Goal: Book appointment/travel/reservation

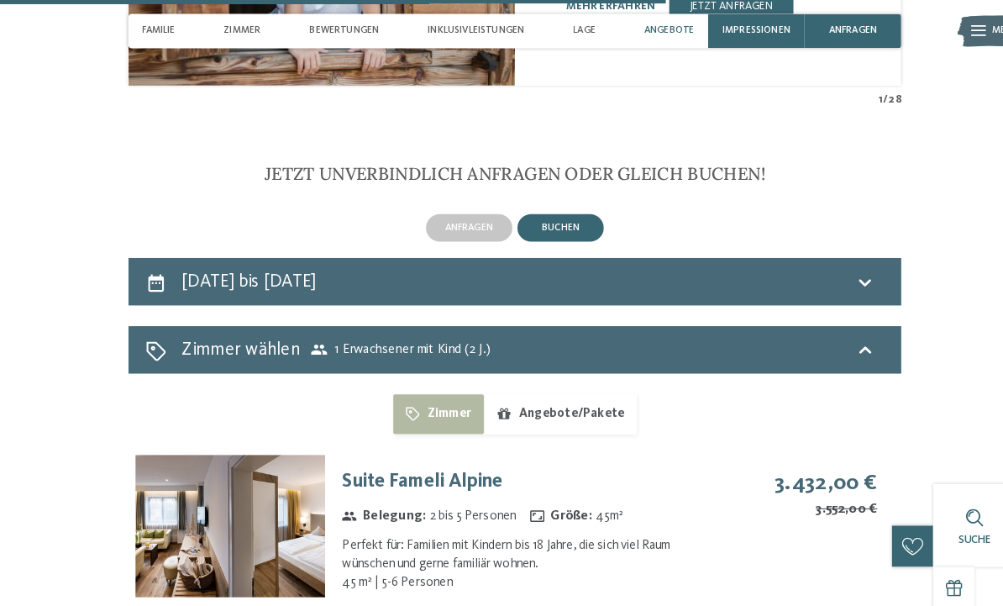
scroll to position [3217, 0]
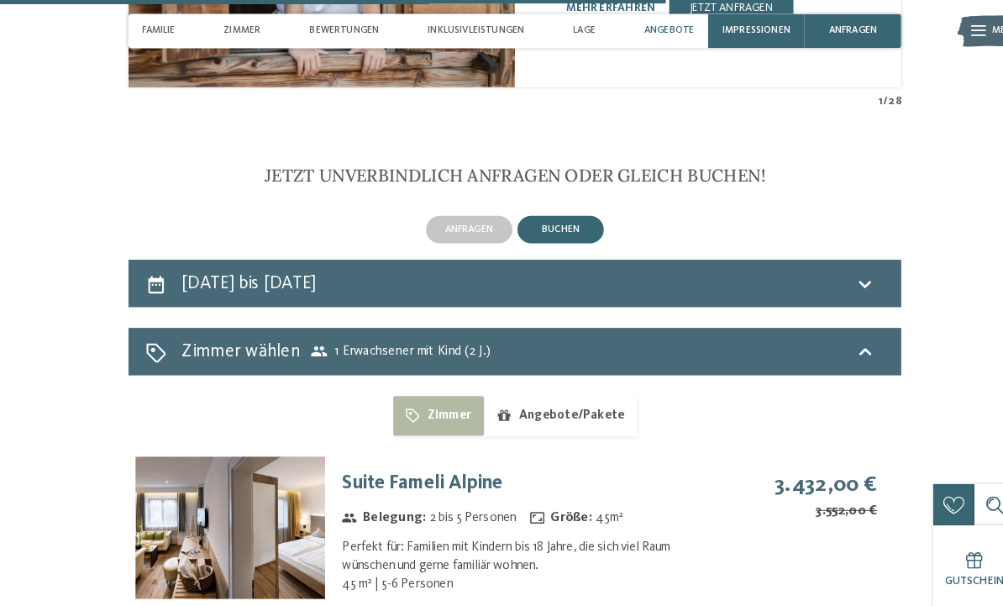
click at [308, 285] on h2 "[DATE] bis [DATE]" at bounding box center [242, 276] width 131 height 18
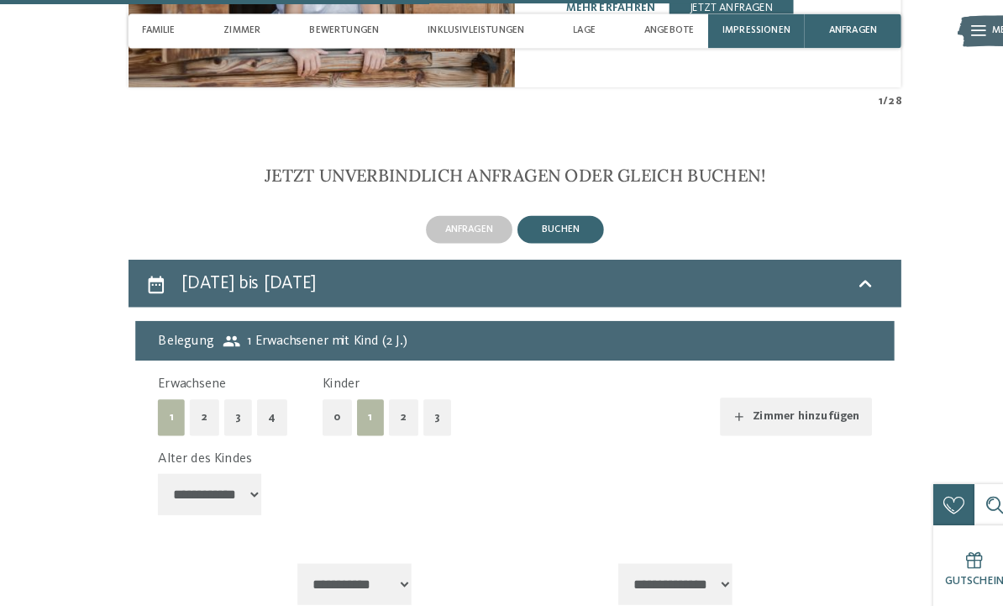
scroll to position [3488, 0]
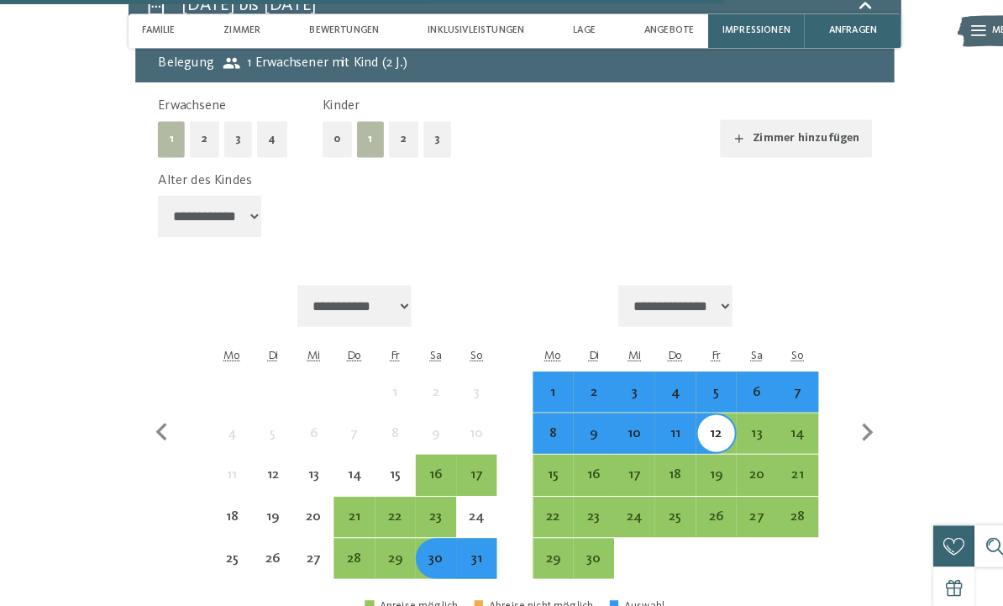
click at [730, 364] on div "6" at bounding box center [737, 382] width 36 height 36
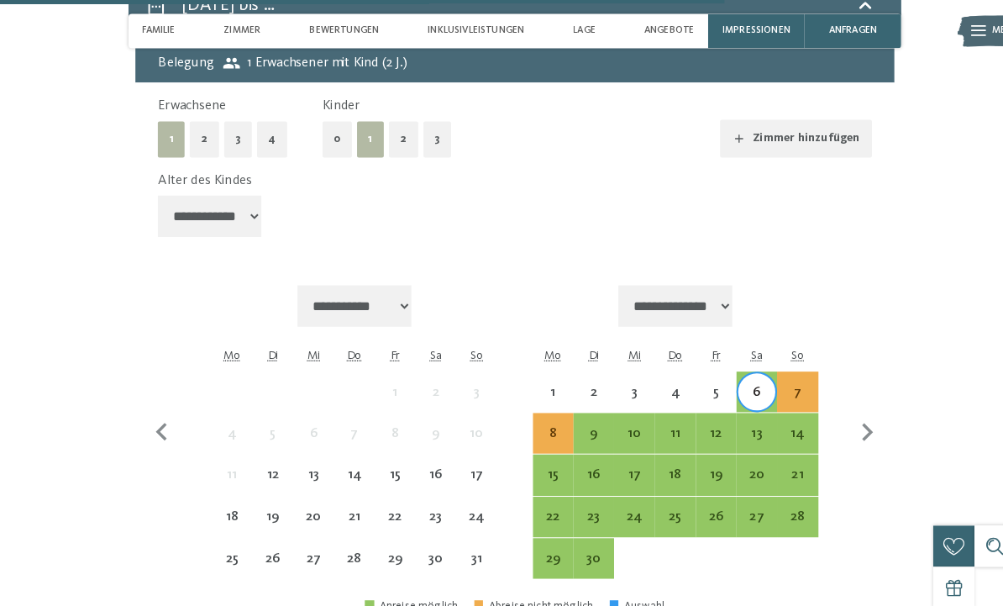
click at [728, 364] on div "6" at bounding box center [737, 382] width 36 height 36
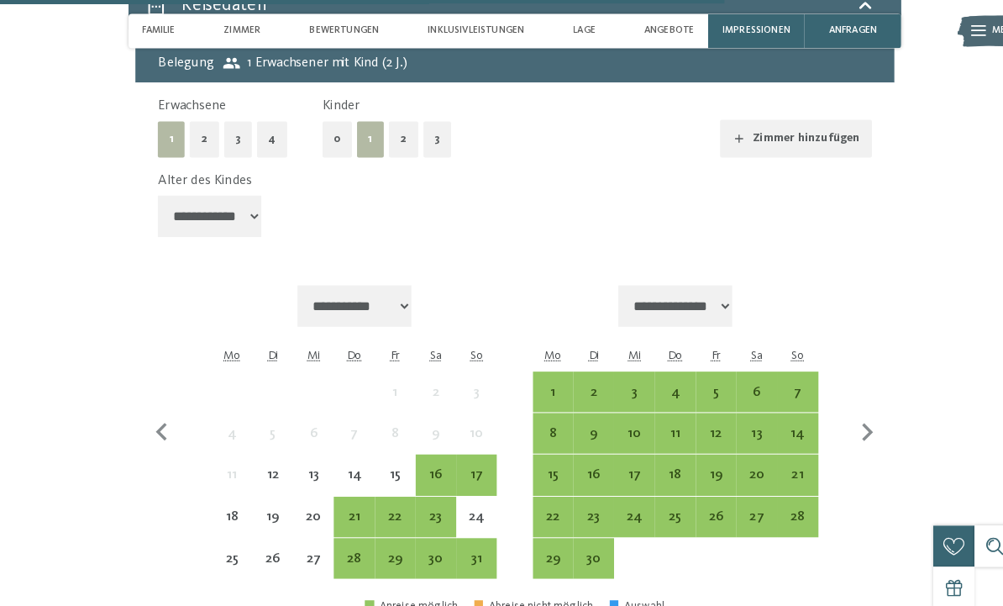
click at [734, 375] on div "6" at bounding box center [737, 393] width 36 height 36
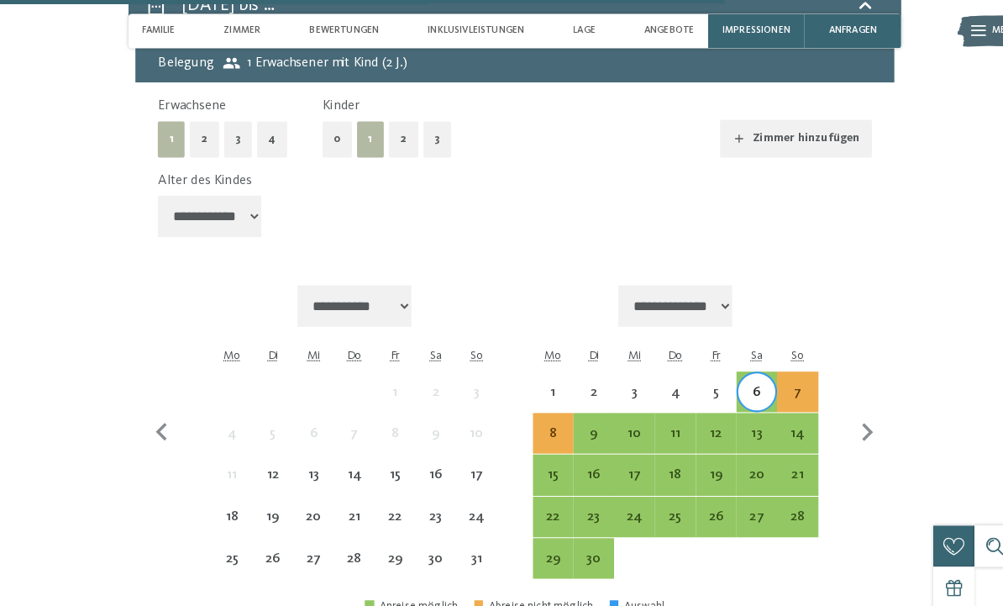
click at [732, 416] on div "13" at bounding box center [737, 434] width 36 height 36
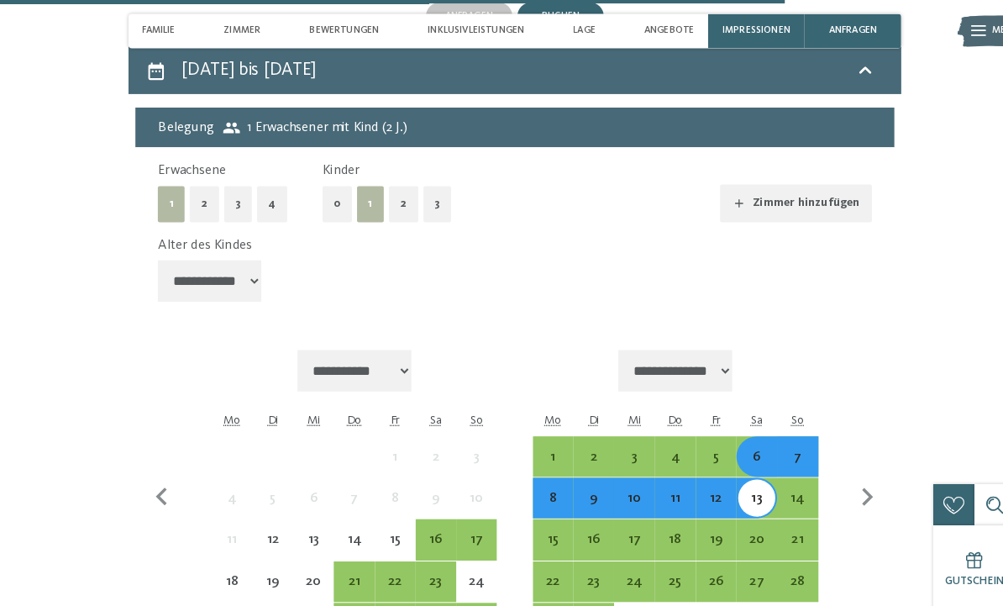
scroll to position [3423, 0]
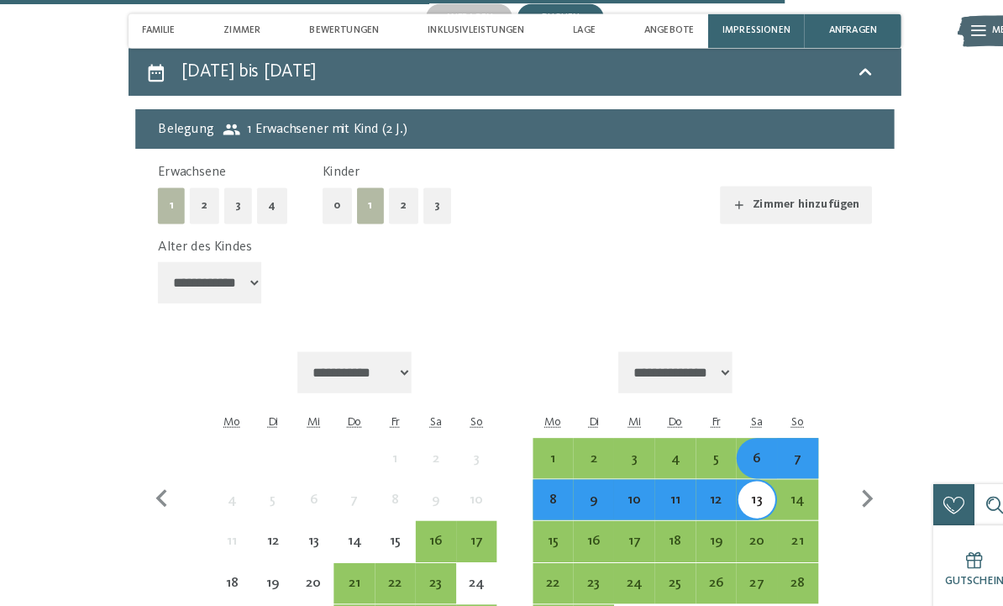
click at [223, 280] on select "**********" at bounding box center [204, 275] width 101 height 40
select select "*"
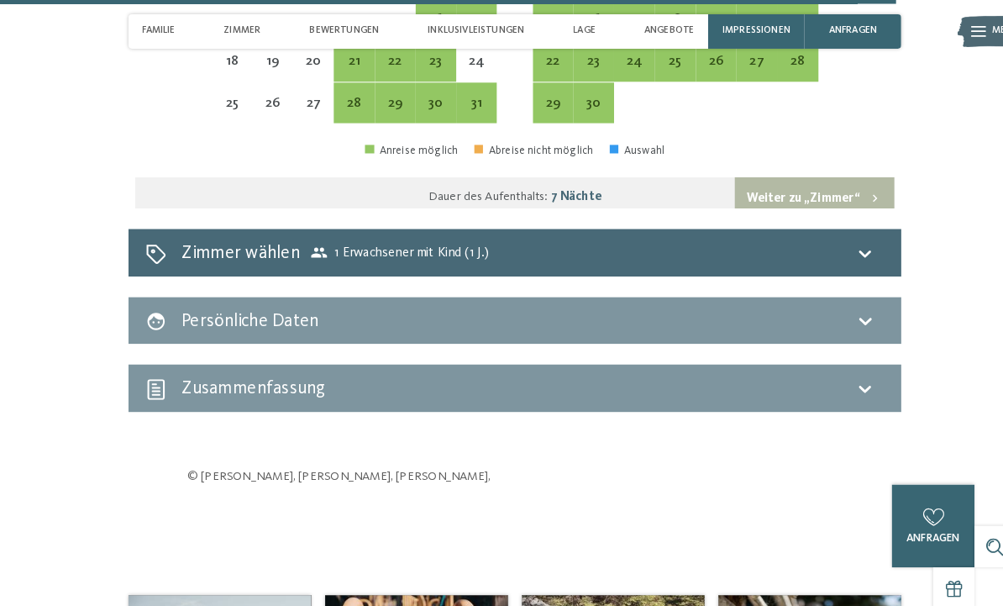
scroll to position [3932, 0]
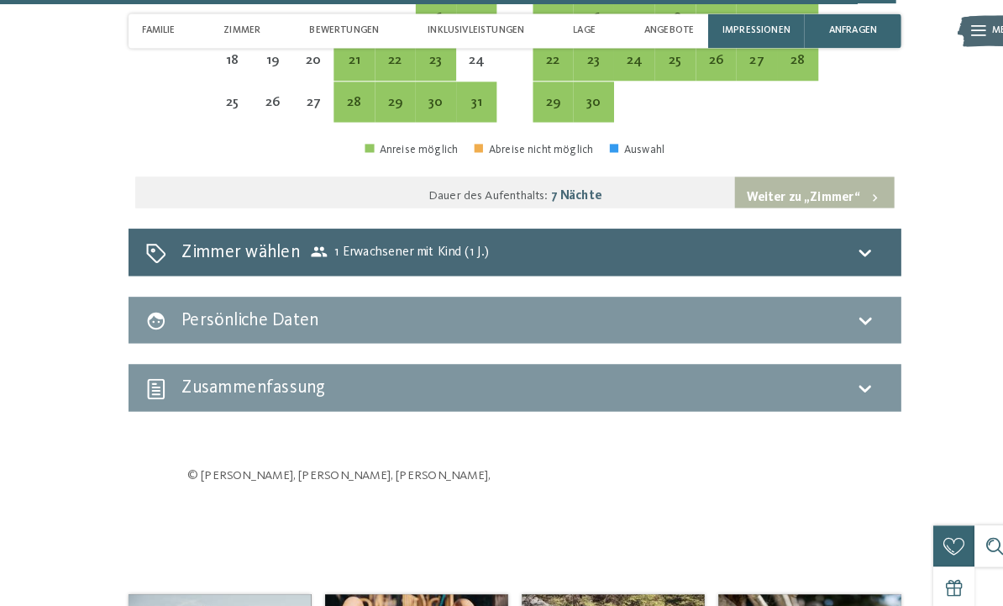
click at [427, 252] on span "Zimmer wählen 1 Erwachsener mit Kind (1 J.)" at bounding box center [327, 246] width 300 height 24
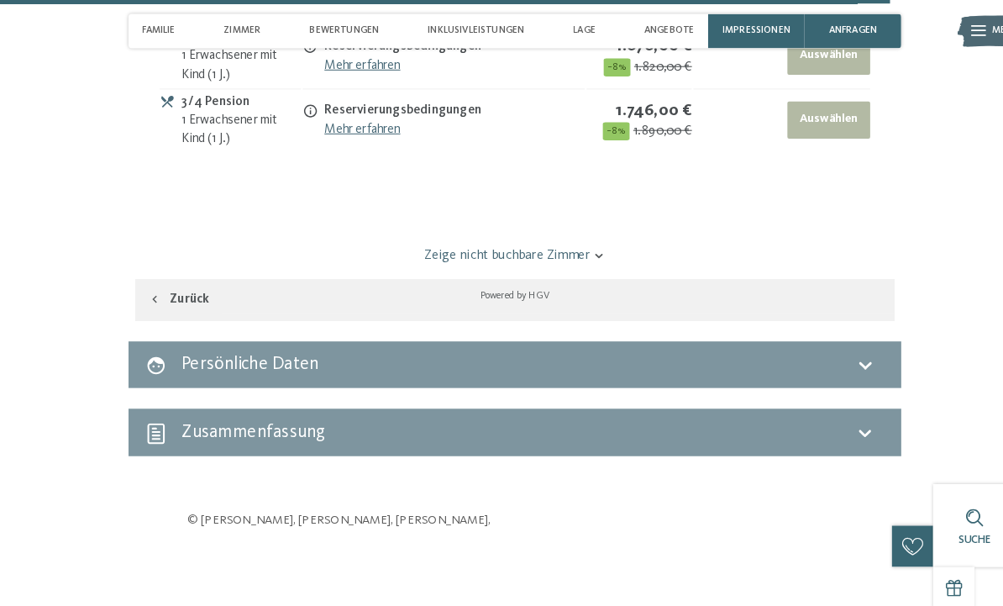
scroll to position [3960, 0]
click at [463, 244] on div "Zeige nicht buchbare Zimmer" at bounding box center [501, 248] width 739 height 45
click at [473, 258] on link "Zeige nicht buchbare Zimmer" at bounding box center [501, 248] width 695 height 18
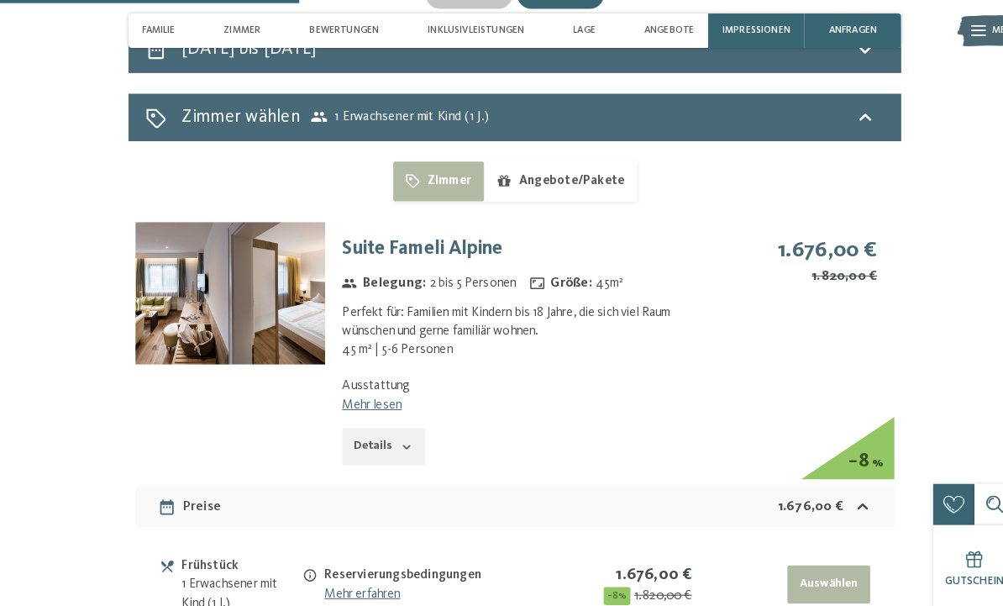
scroll to position [3435, 0]
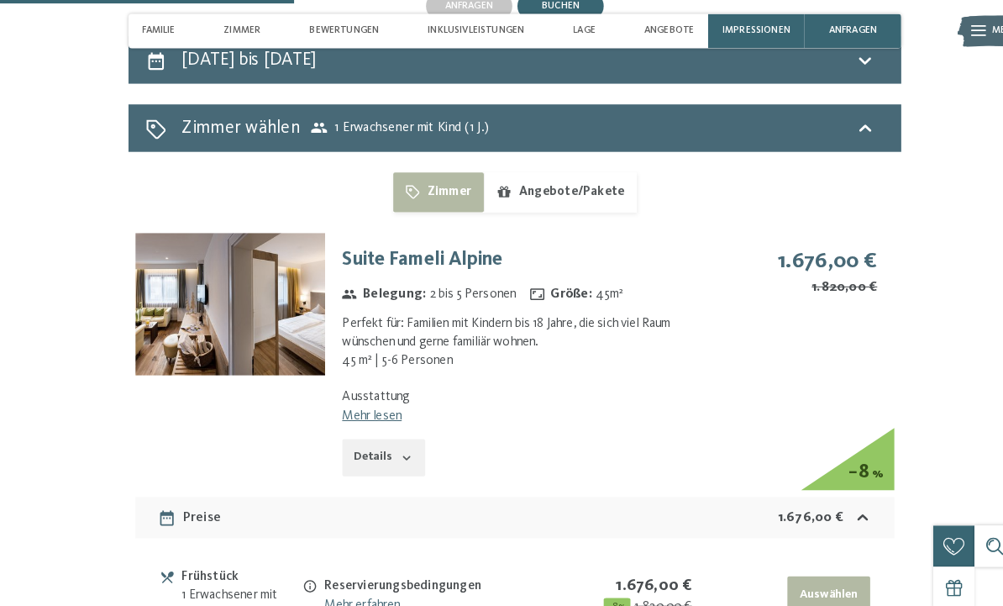
click at [374, 266] on h3 "Suite Fameli Alpine" at bounding box center [518, 253] width 371 height 26
click at [265, 303] on img at bounding box center [224, 296] width 185 height 139
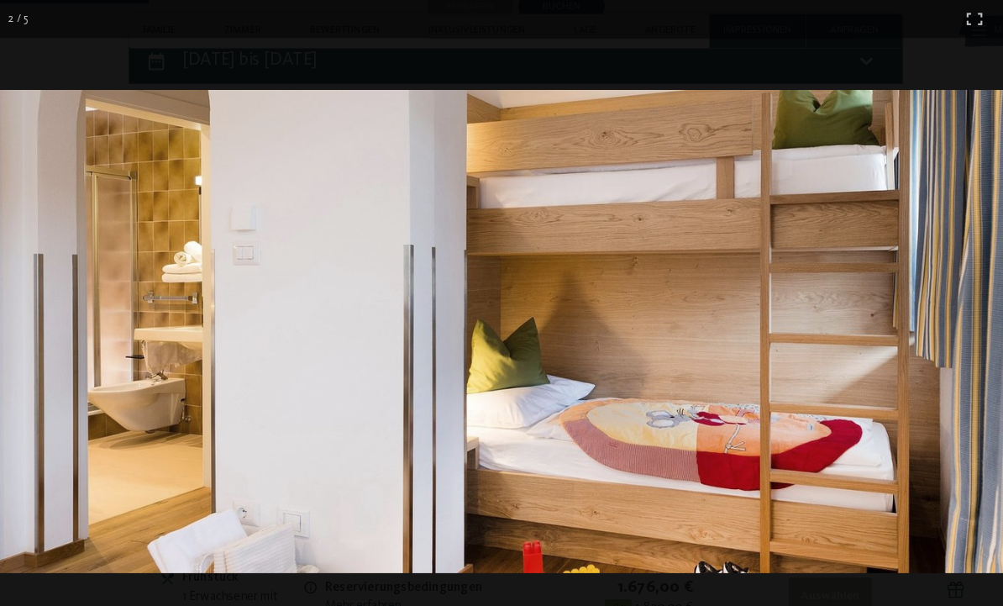
click at [202, 29] on div "2 / 5" at bounding box center [501, 18] width 1003 height 37
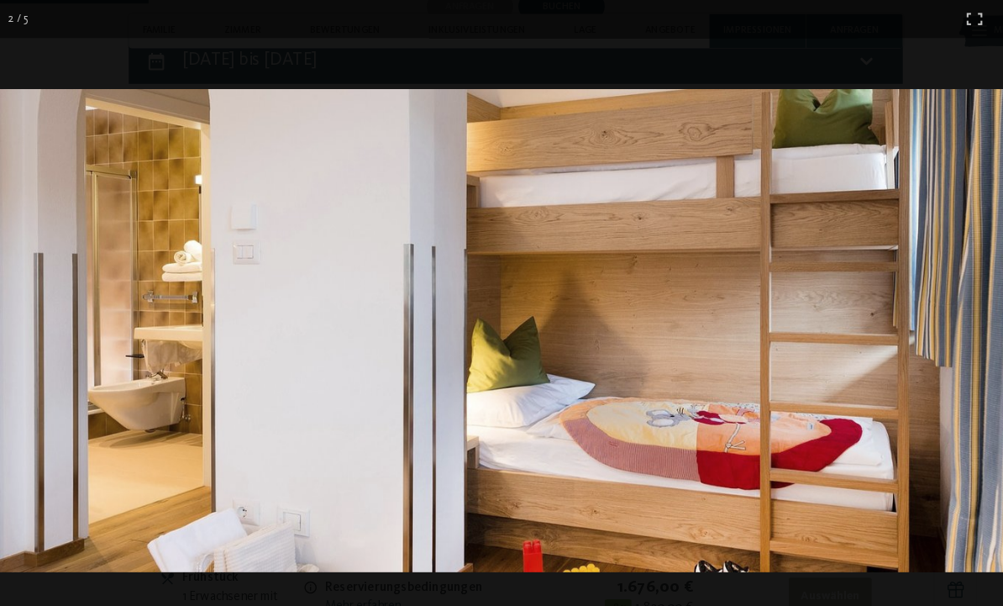
click at [920, 16] on div "2 / 5" at bounding box center [501, 18] width 1003 height 37
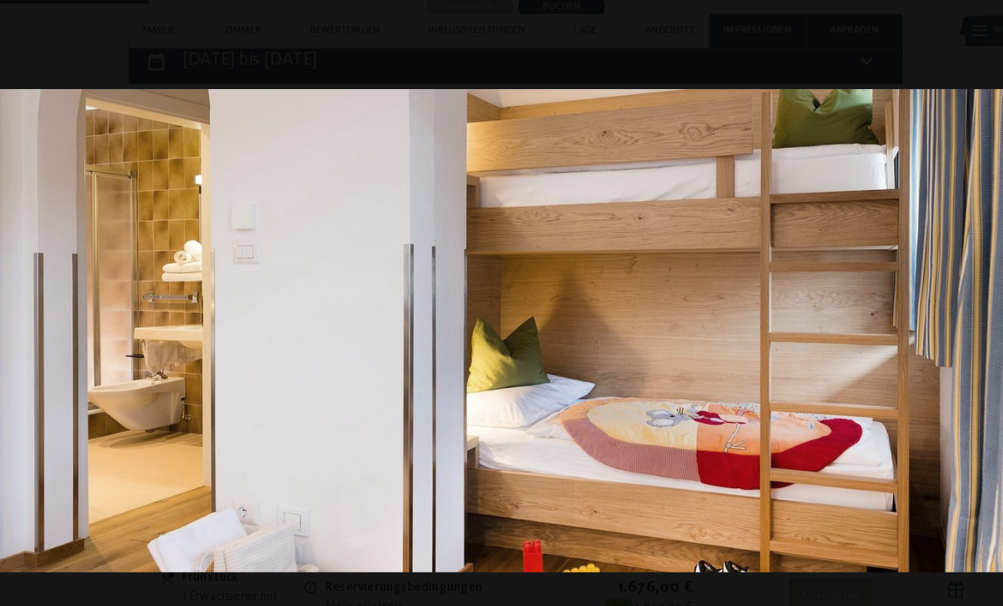
click at [68, 36] on div "2 / 5" at bounding box center [501, 18] width 1003 height 37
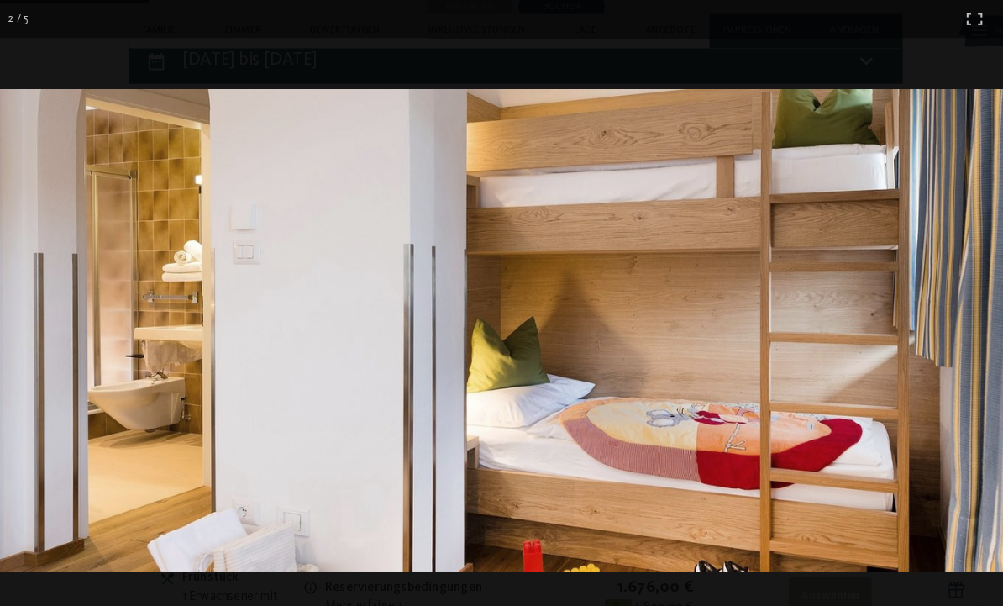
click at [925, 20] on div "2 / 5" at bounding box center [501, 18] width 1003 height 37
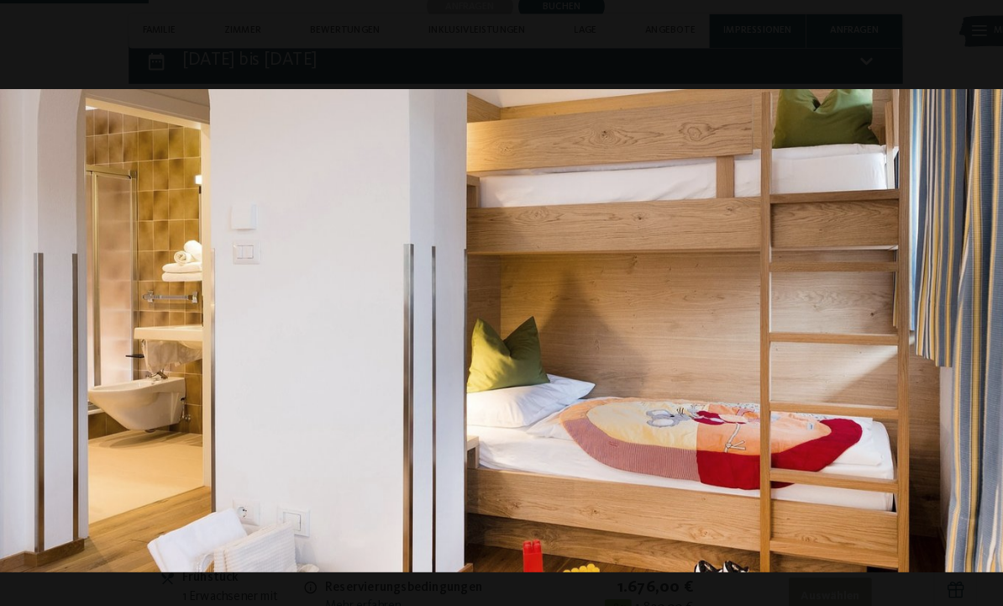
click at [916, 26] on div "2 / 5" at bounding box center [501, 18] width 1003 height 37
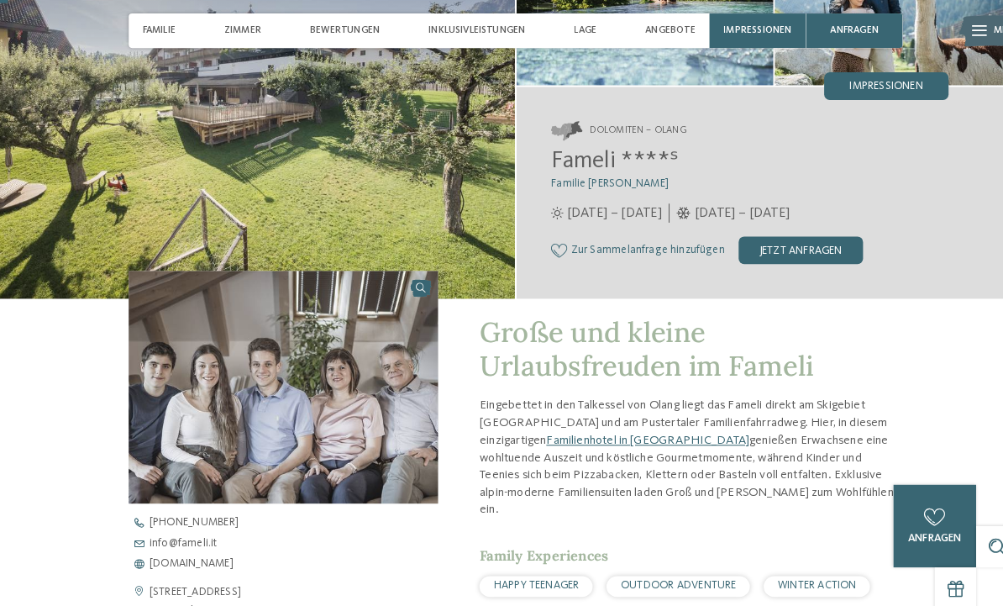
scroll to position [0, 0]
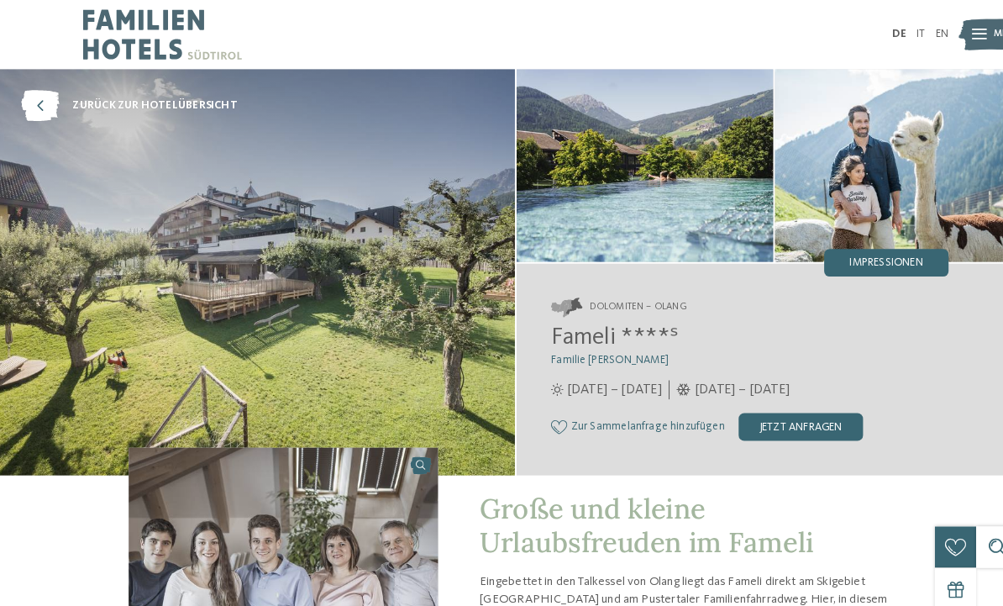
click at [134, 39] on img at bounding box center [158, 33] width 155 height 67
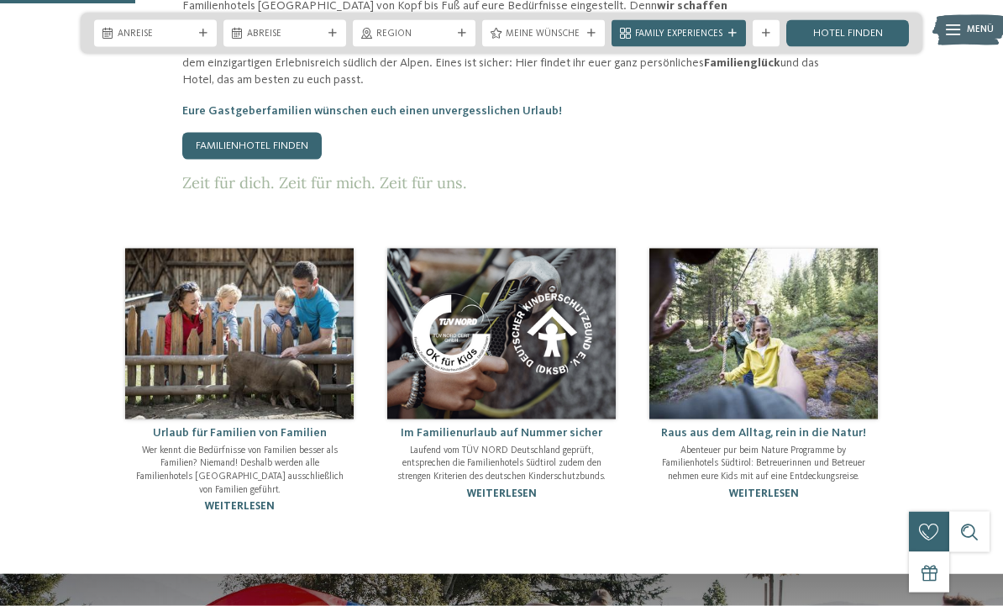
scroll to position [815, 0]
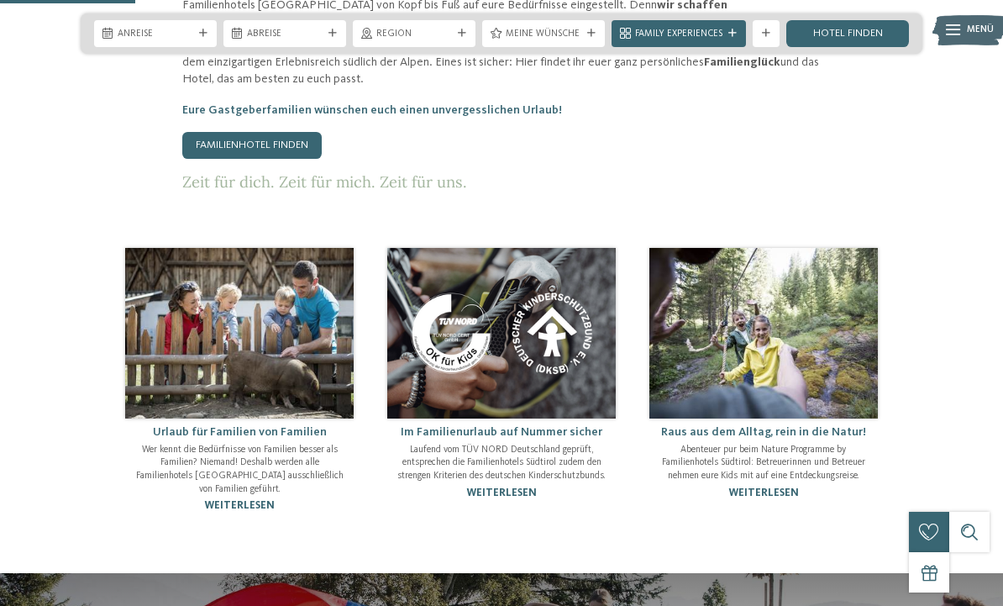
click at [237, 141] on link "Familienhotel finden" at bounding box center [251, 145] width 139 height 27
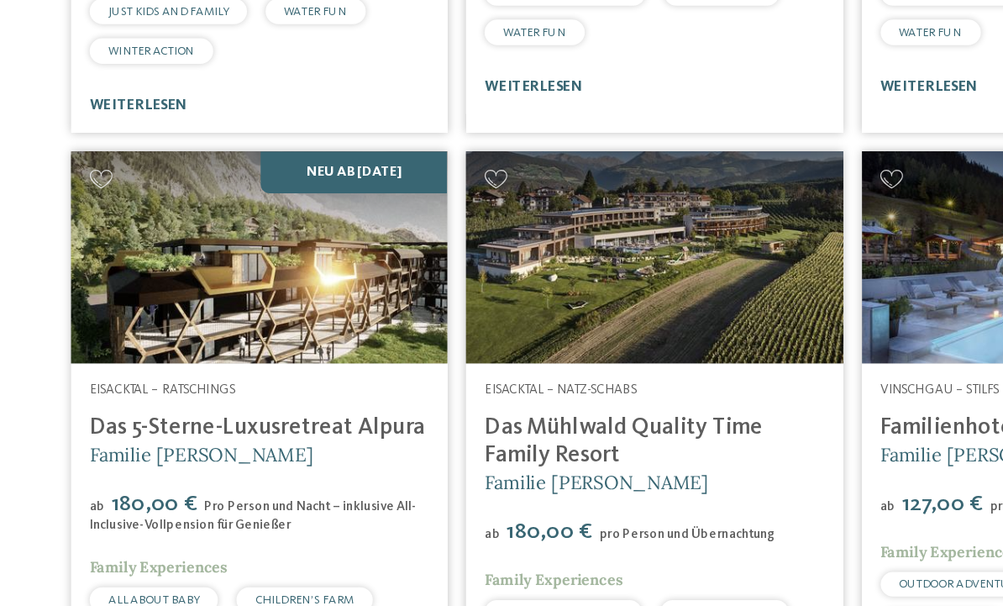
scroll to position [2371, 0]
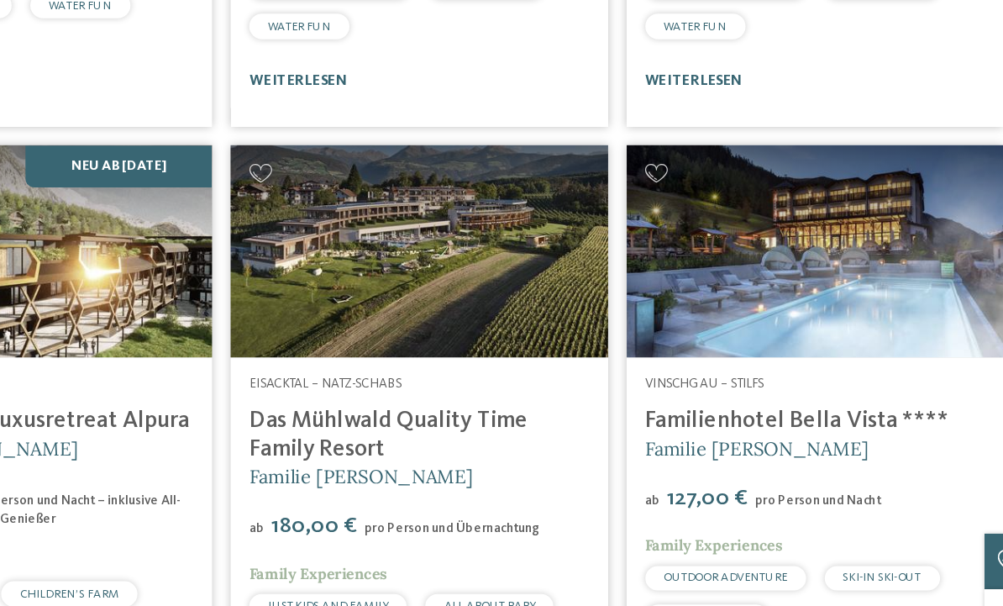
click at [651, 232] on img at bounding box center [786, 308] width 271 height 153
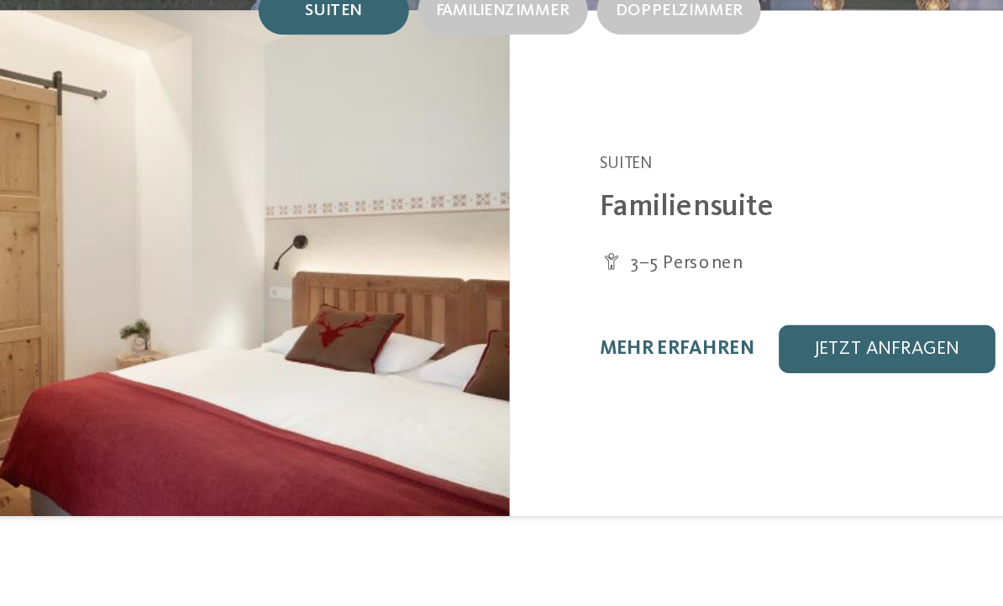
scroll to position [1141, 0]
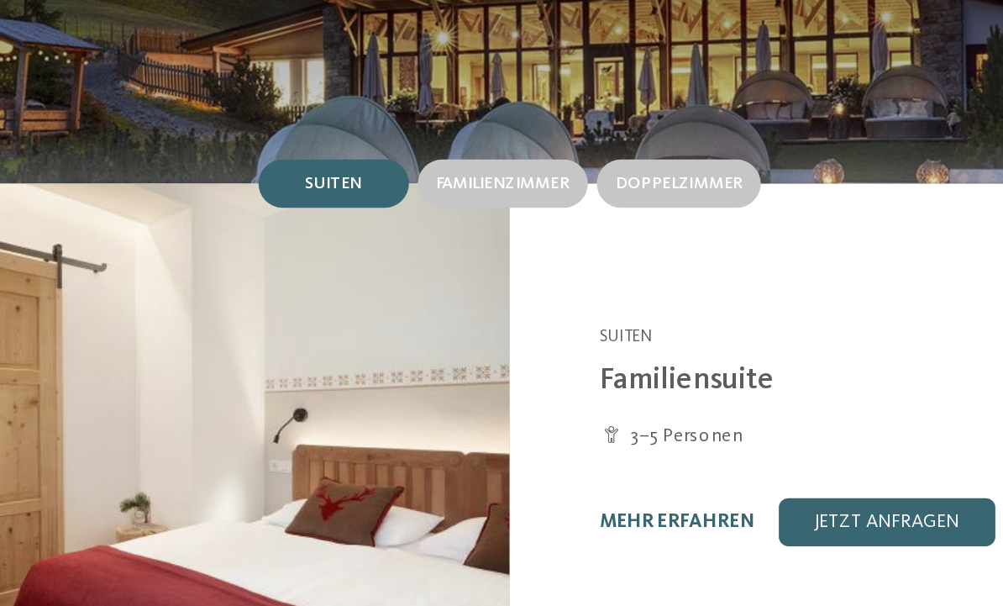
click at [550, 228] on div "Doppelzimmer" at bounding box center [596, 241] width 92 height 27
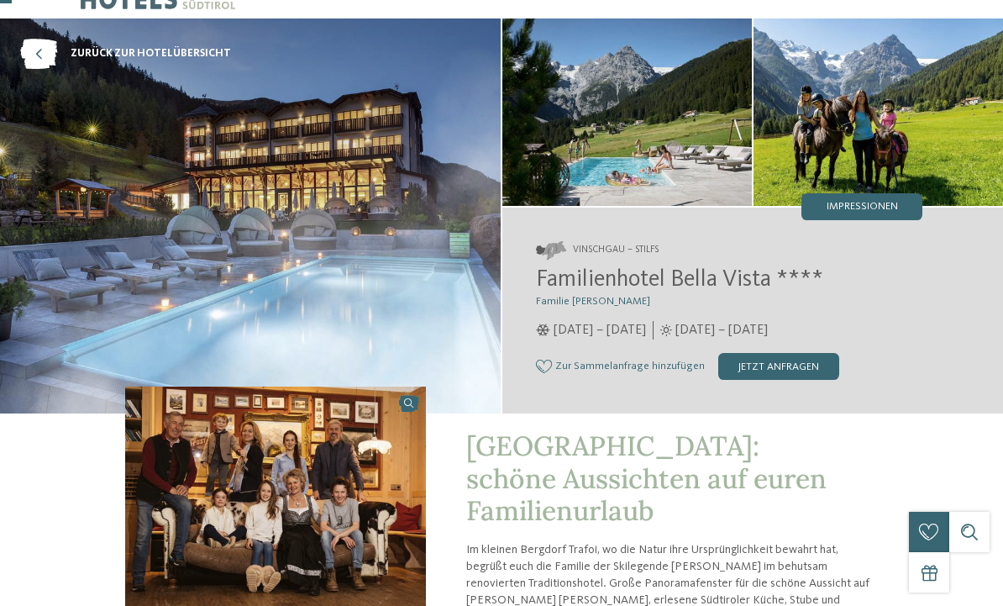
scroll to position [0, 0]
